Goal: Information Seeking & Learning: Learn about a topic

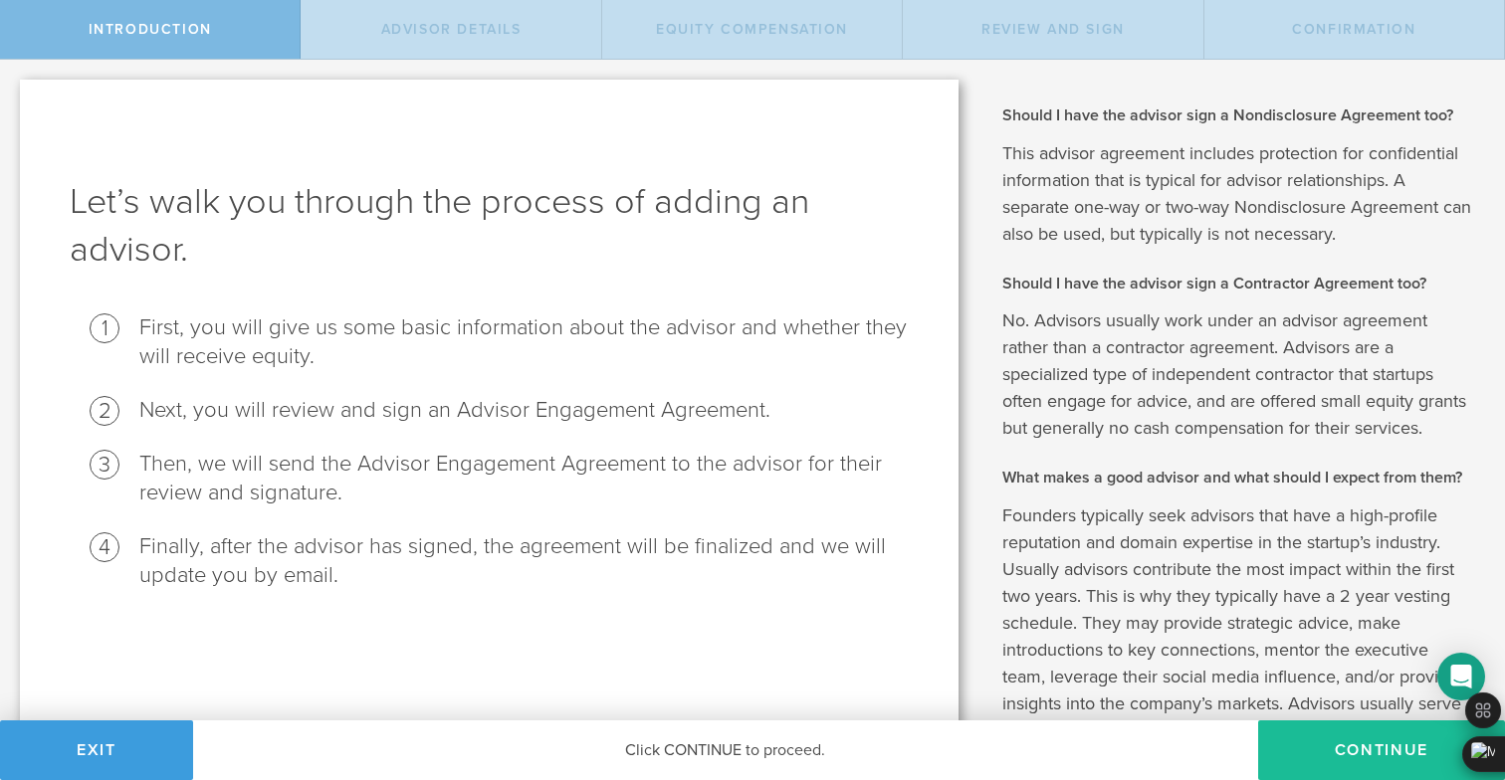
click at [484, 178] on h1 "Let’s walk you through the process of adding an advisor." at bounding box center [489, 226] width 839 height 96
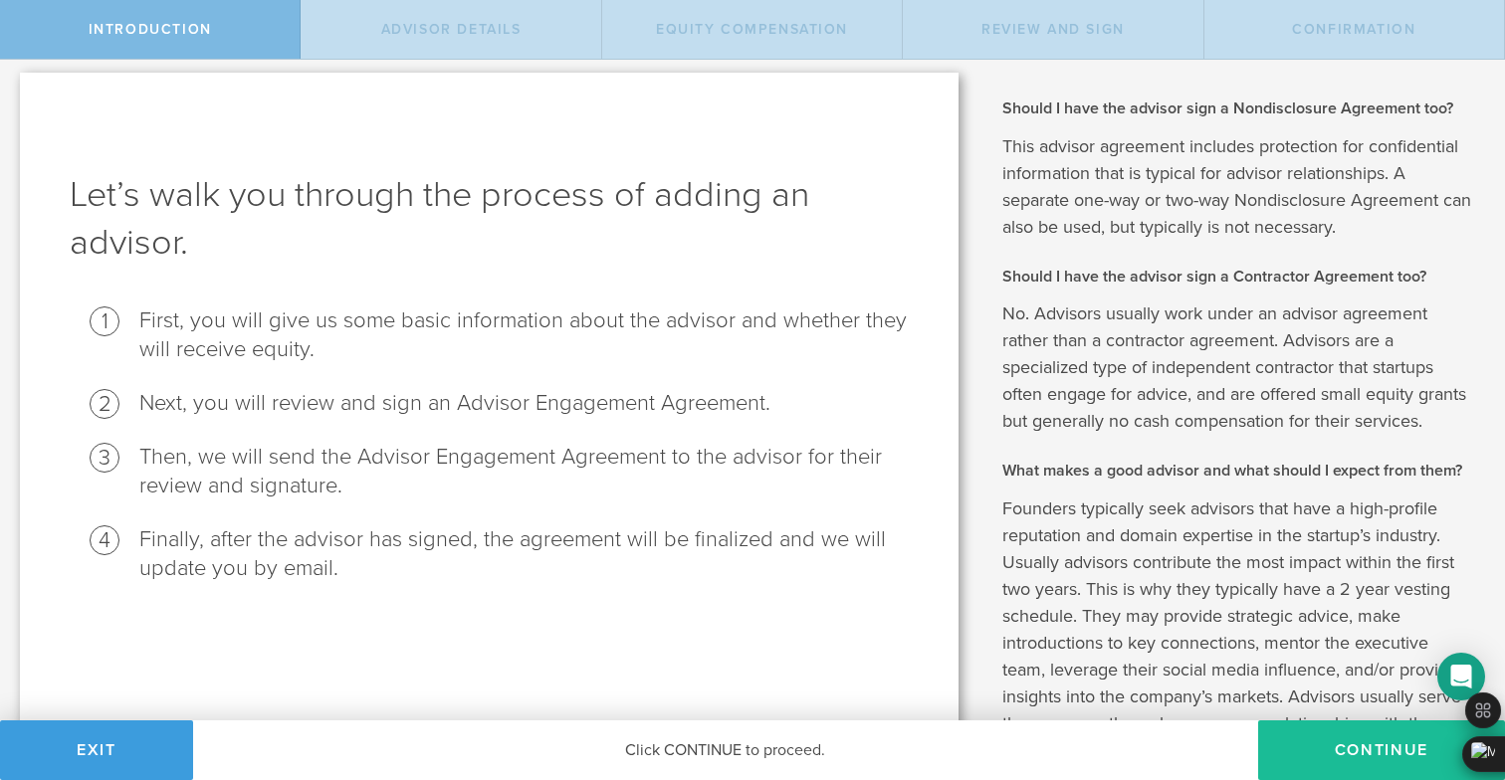
scroll to position [325, 0]
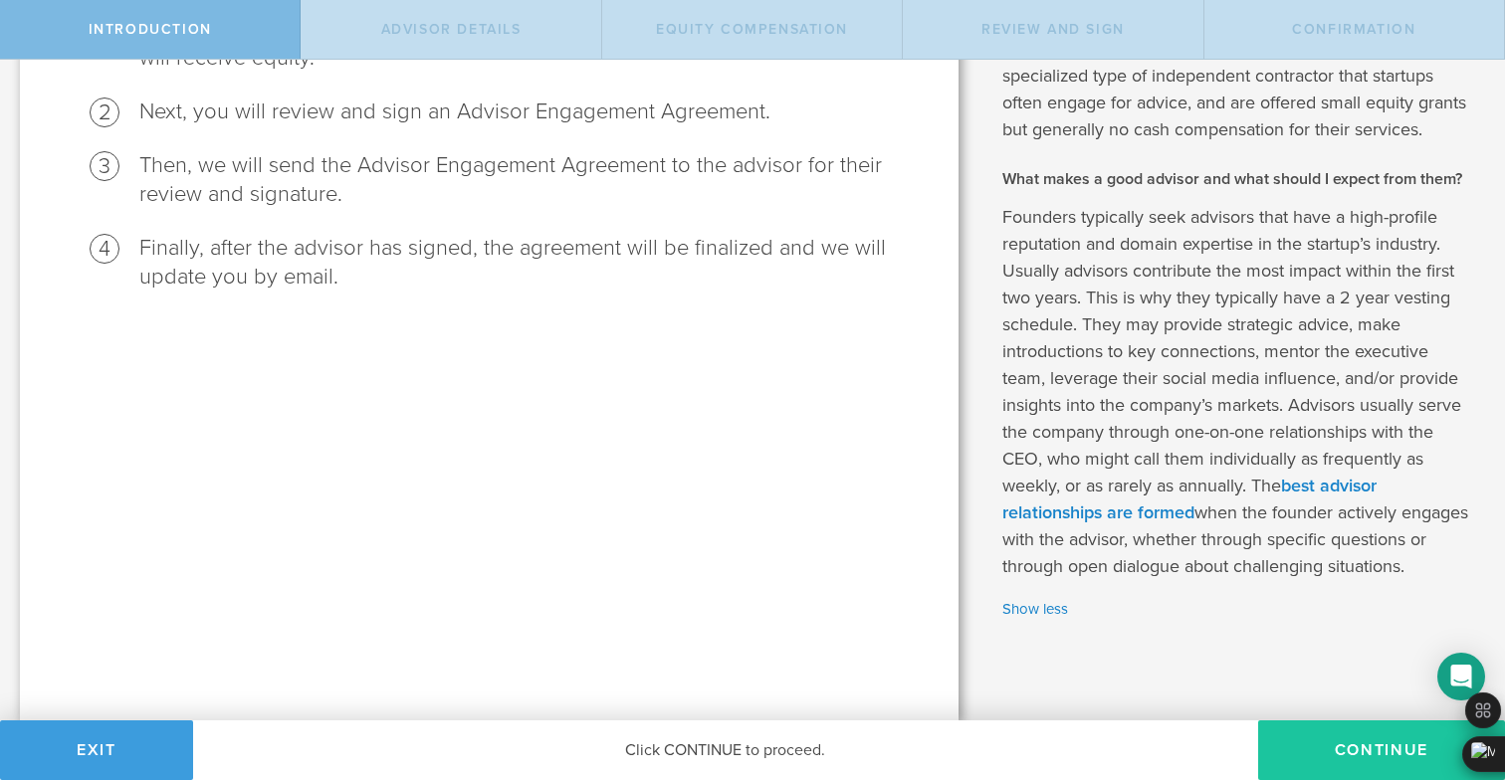
click at [1340, 771] on button "Continue" at bounding box center [1381, 751] width 247 height 60
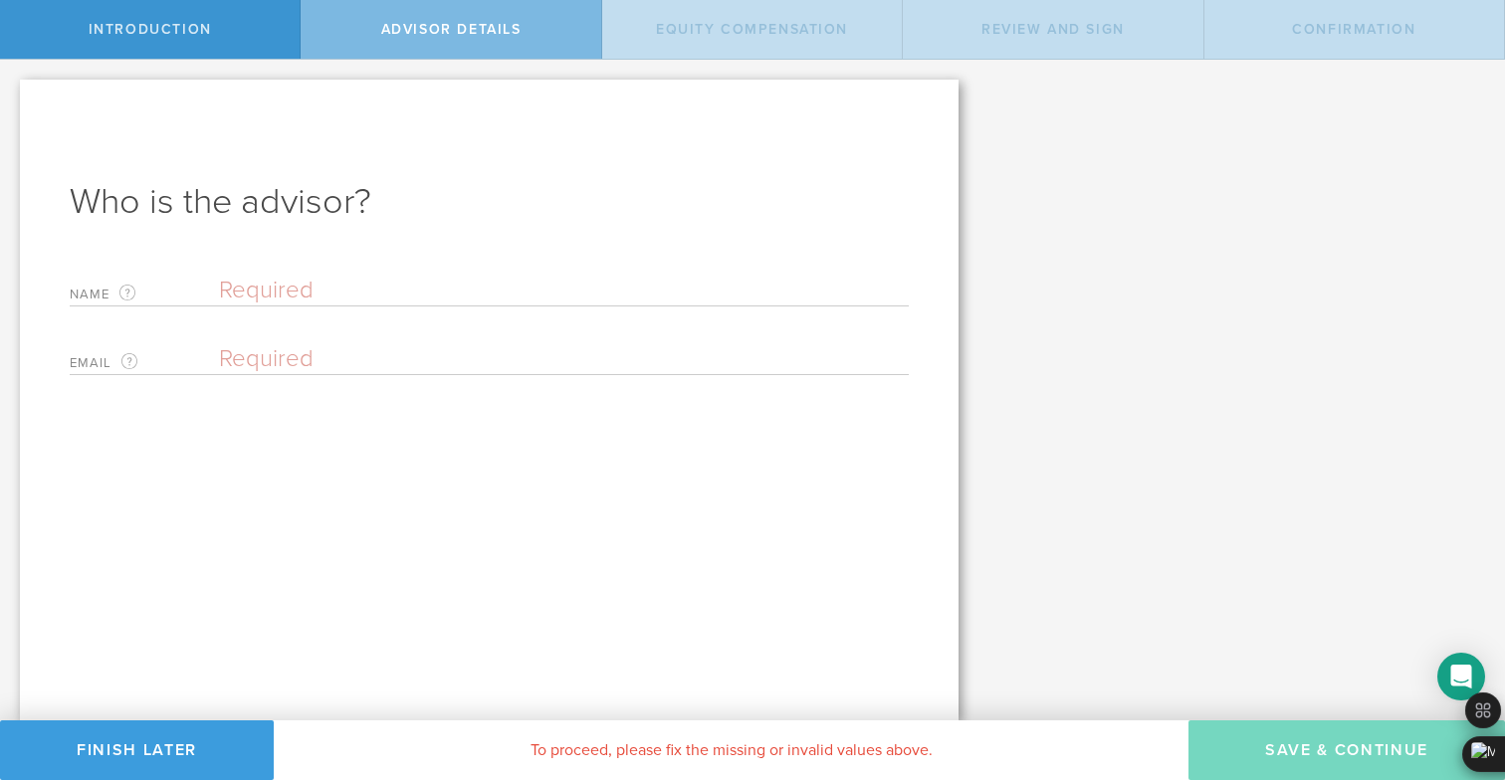
click at [748, 35] on span "Equity Compensation" at bounding box center [752, 29] width 192 height 17
click at [1003, 36] on span "Review and Sign" at bounding box center [1052, 29] width 143 height 17
click at [690, 43] on div "Equity Compensation" at bounding box center [752, 29] width 301 height 59
click at [176, 754] on button "Finish Later" at bounding box center [137, 751] width 274 height 60
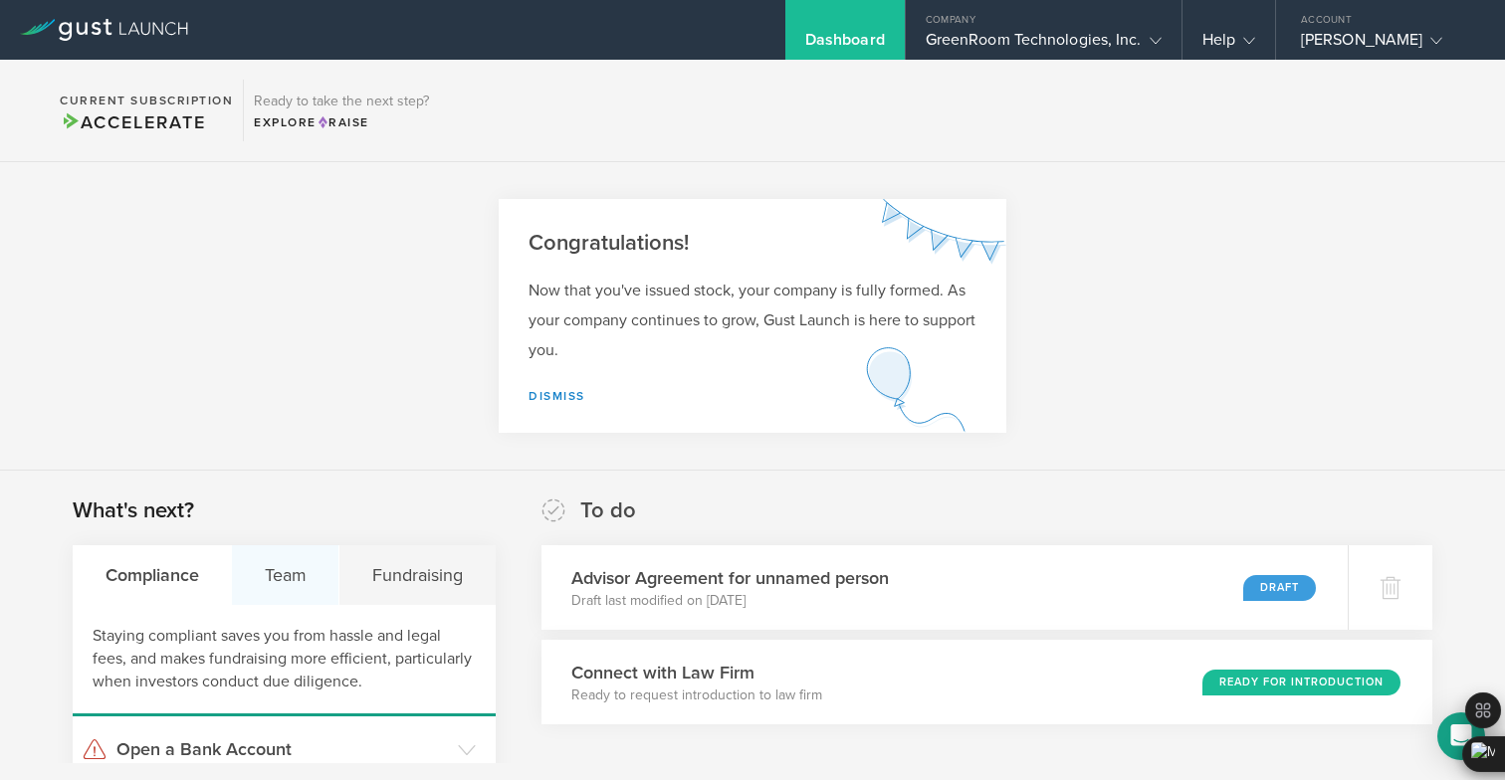
click at [309, 550] on div "Team" at bounding box center [286, 575] width 108 height 60
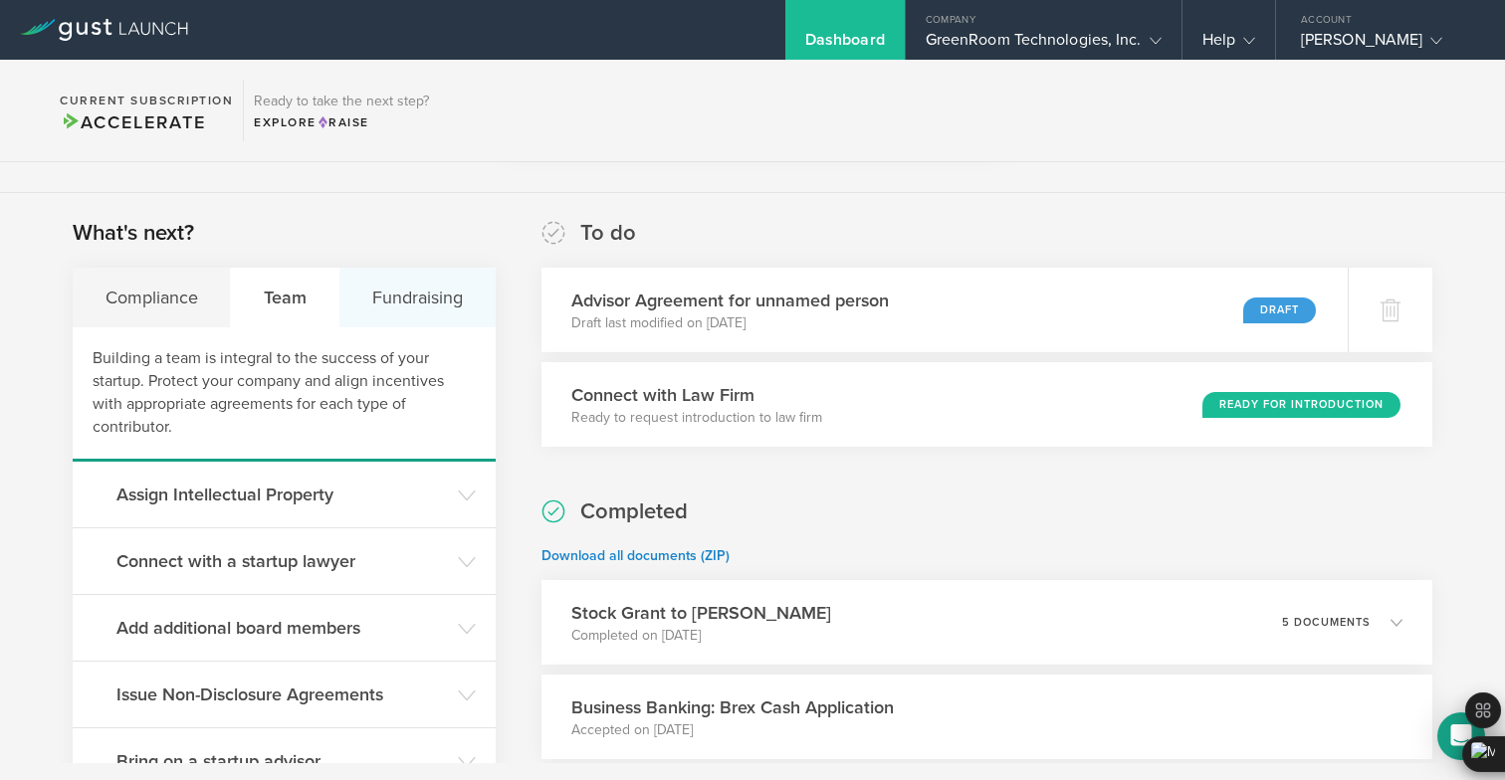
scroll to position [390, 0]
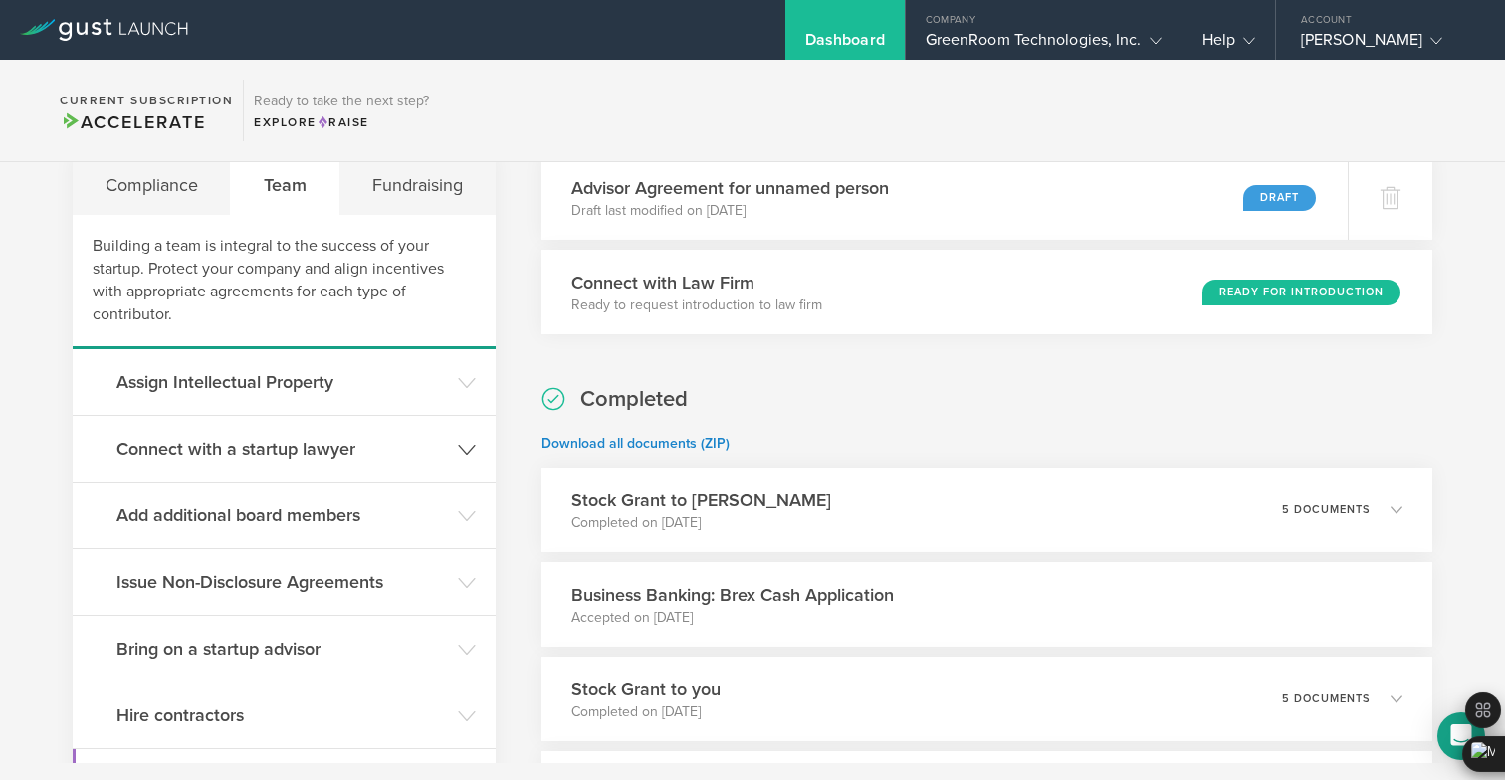
click at [392, 446] on h3 "Connect with a startup lawyer" at bounding box center [281, 449] width 331 height 26
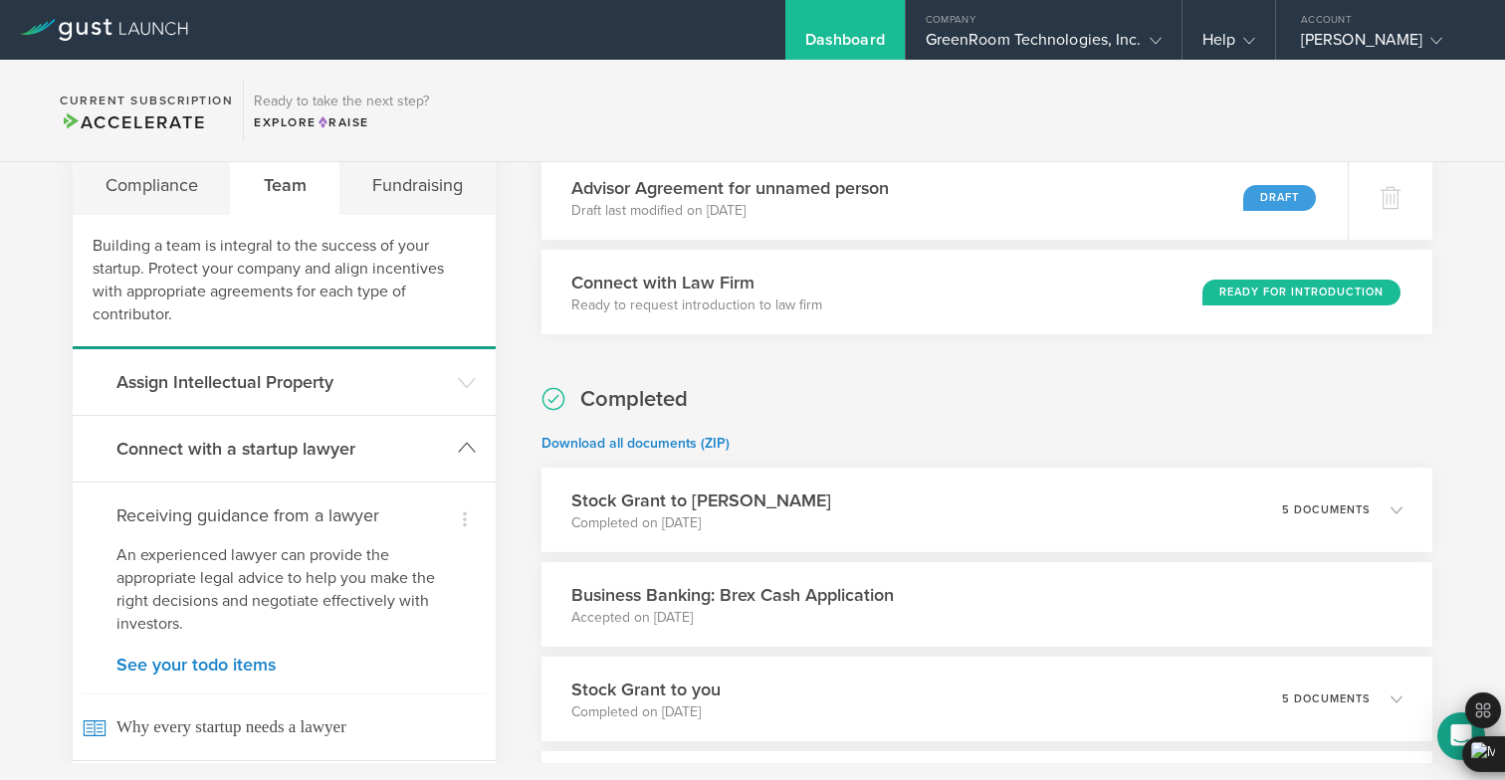
click at [392, 446] on h3 "Connect with a startup lawyer" at bounding box center [281, 449] width 331 height 26
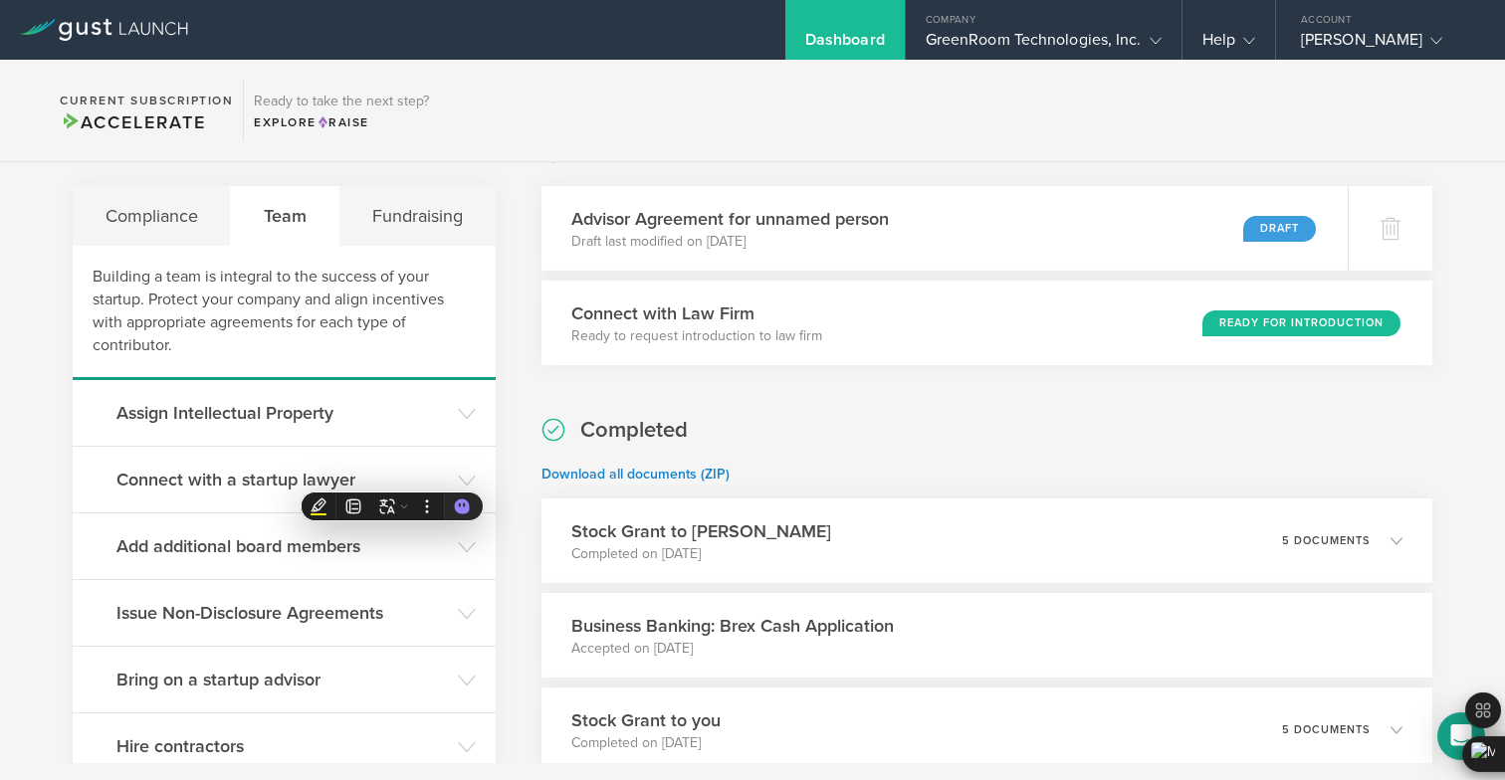
scroll to position [310, 0]
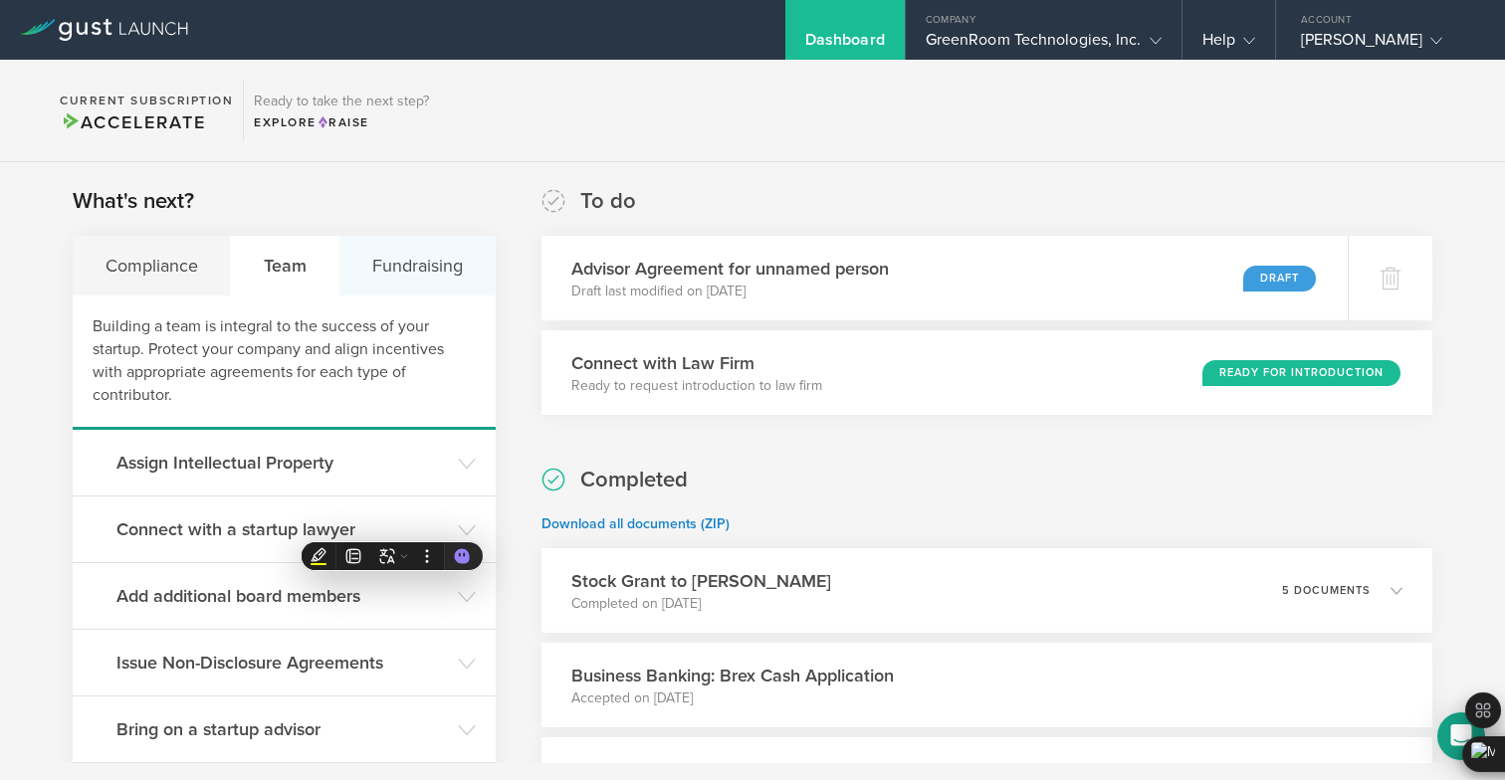
click at [439, 263] on div "Fundraising" at bounding box center [416, 266] width 155 height 60
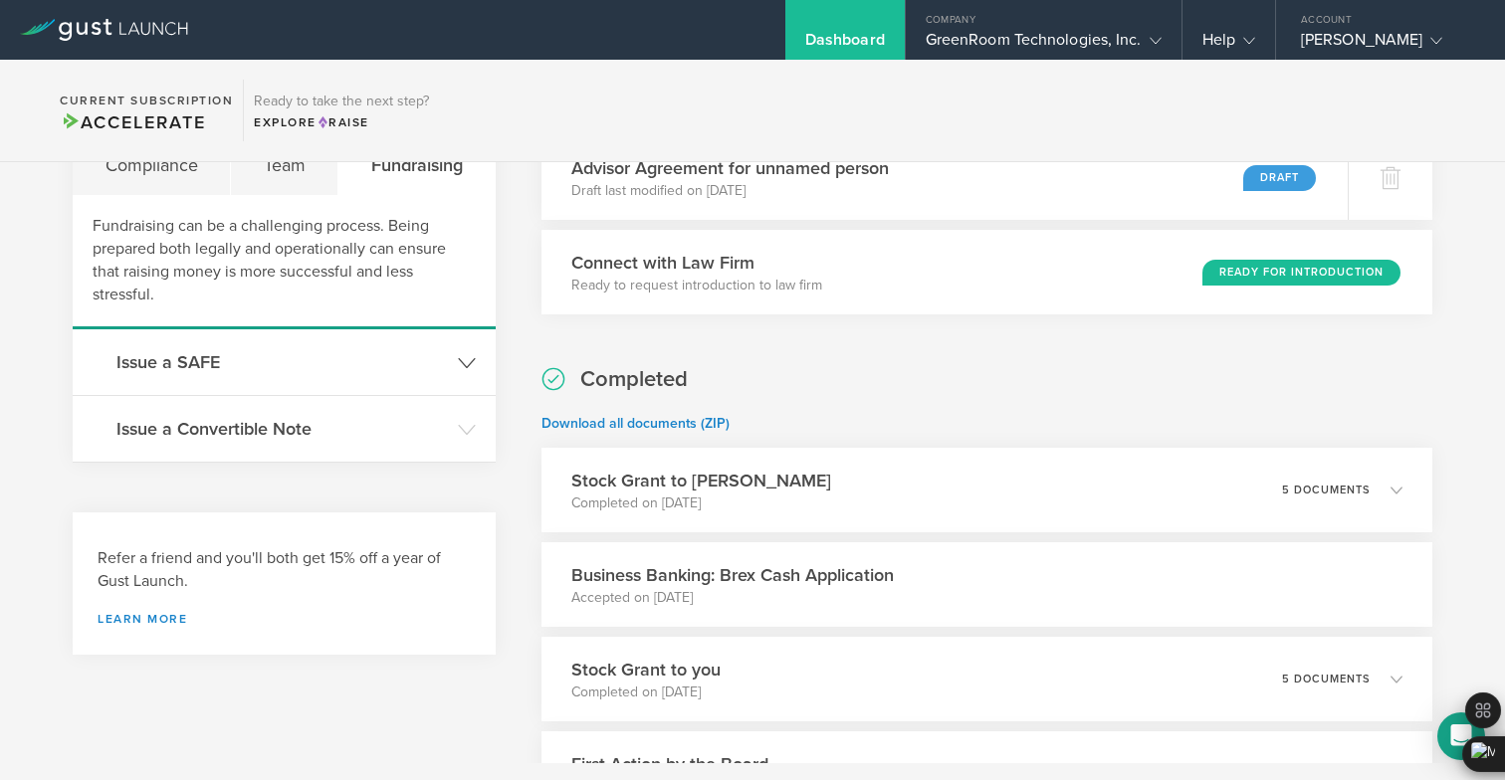
click at [425, 369] on h3 "Issue a SAFE" at bounding box center [281, 362] width 331 height 26
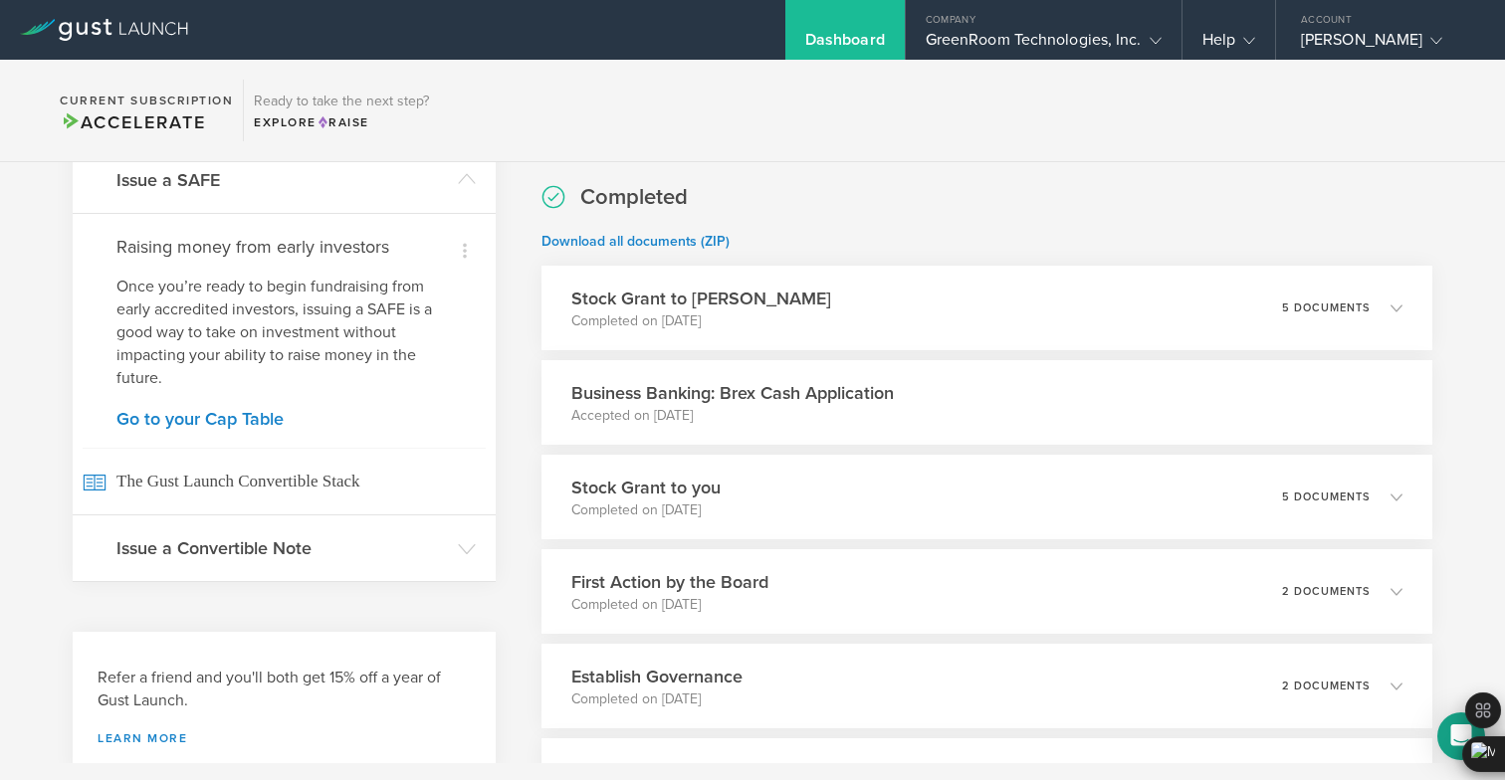
scroll to position [677, 0]
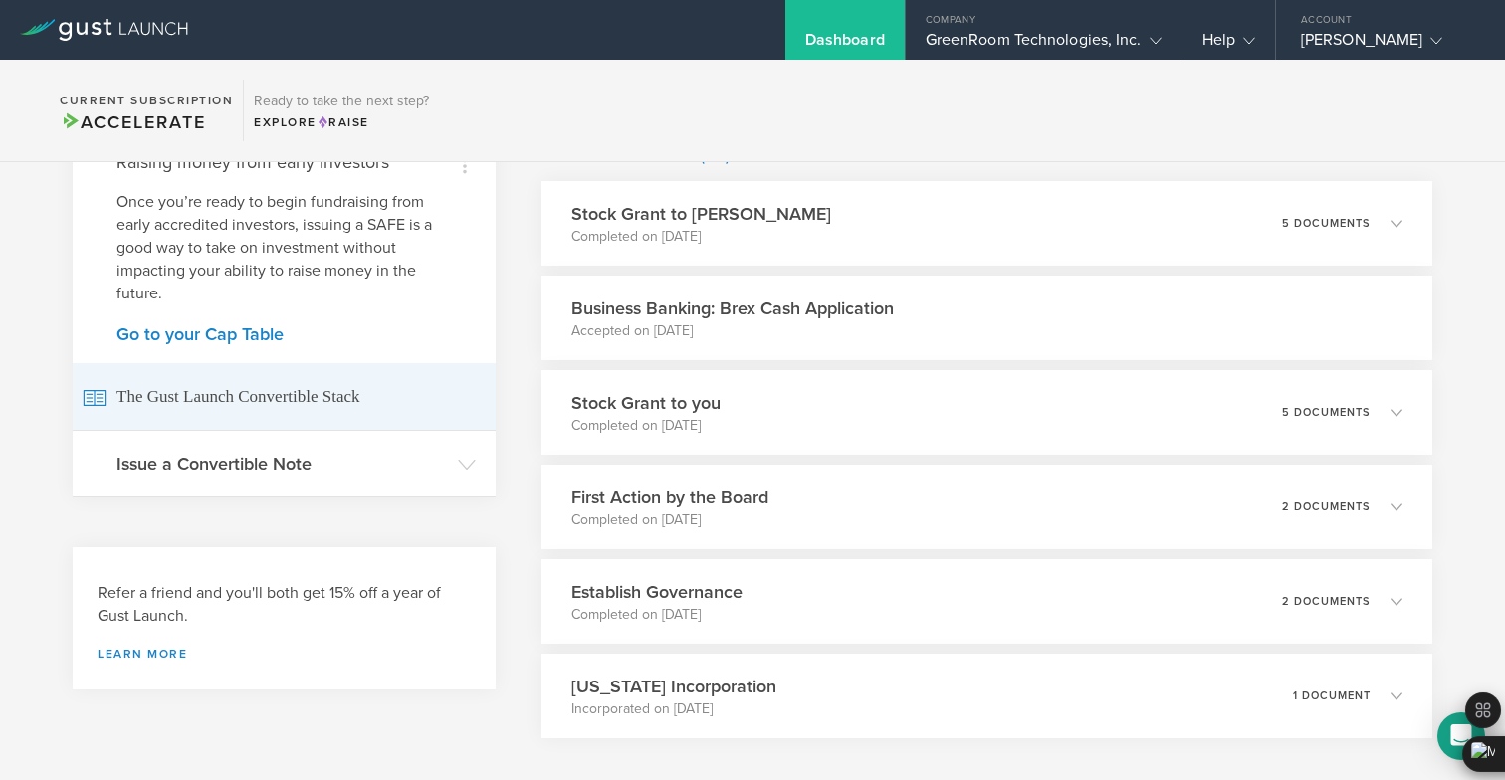
click at [355, 409] on span "The Gust Launch Convertible Stack" at bounding box center [284, 396] width 403 height 67
